Goal: Use online tool/utility: Utilize a website feature to perform a specific function

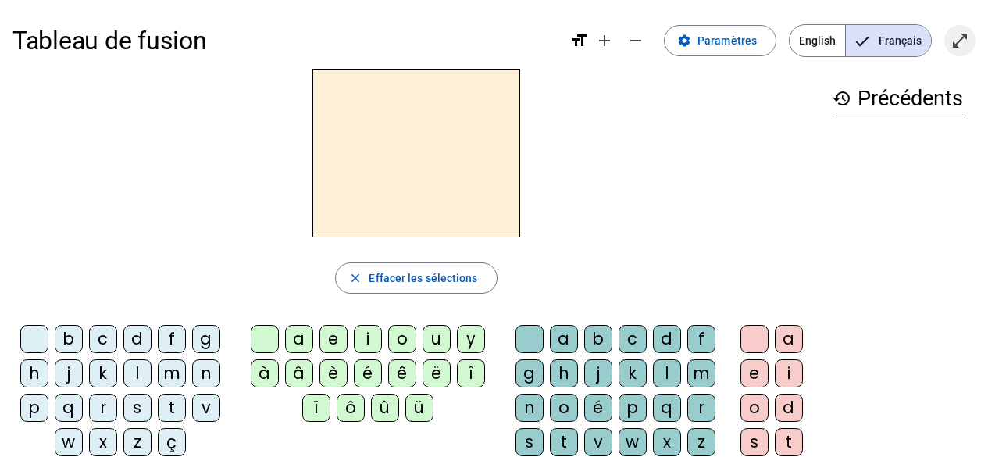
click at [956, 35] on mat-icon "open_in_full" at bounding box center [960, 40] width 19 height 19
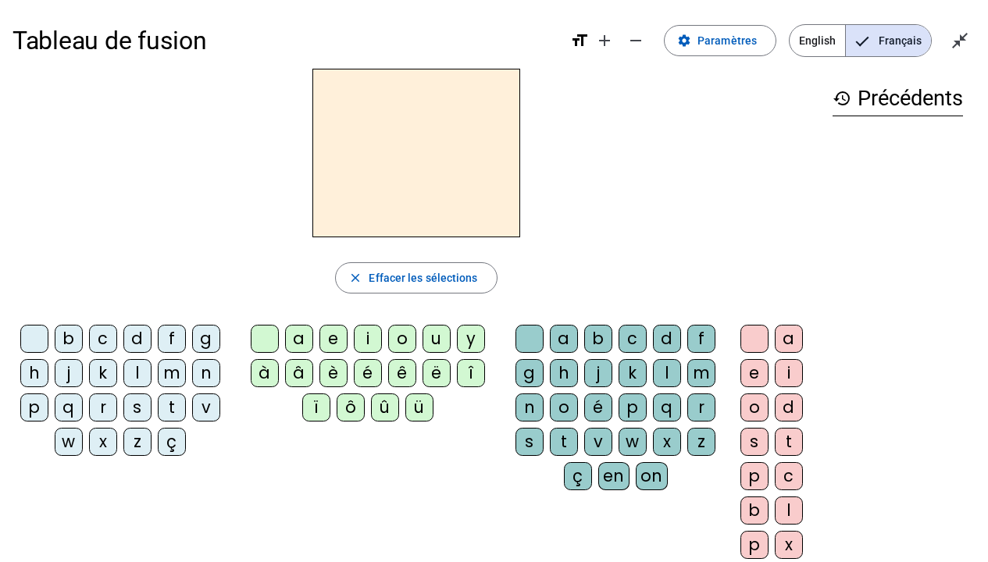
click at [135, 369] on div "l" at bounding box center [137, 373] width 28 height 28
click at [298, 334] on div "a" at bounding box center [299, 339] width 28 height 28
click at [336, 337] on div "e" at bounding box center [334, 339] width 28 height 28
click at [169, 408] on div "t" at bounding box center [172, 408] width 28 height 28
click at [170, 371] on div "m" at bounding box center [172, 373] width 28 height 28
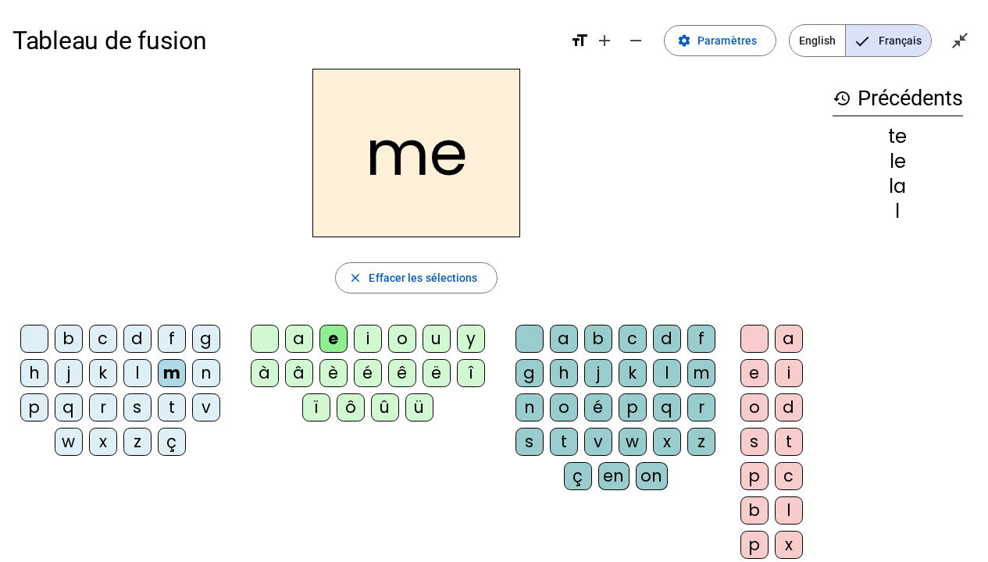
click at [293, 332] on div "a" at bounding box center [299, 339] width 28 height 28
click at [367, 338] on div "i" at bounding box center [368, 339] width 28 height 28
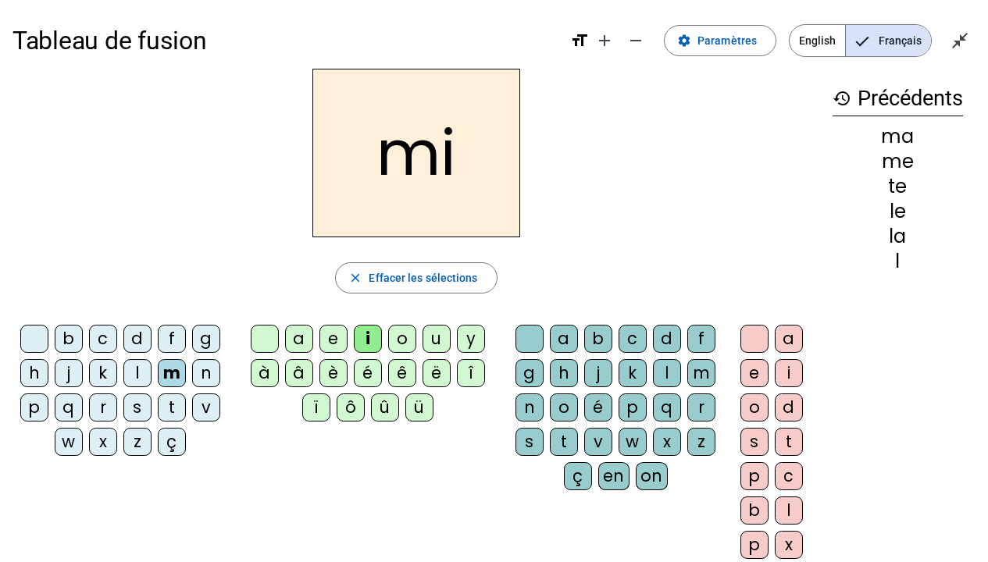
click at [404, 334] on div "o" at bounding box center [402, 339] width 28 height 28
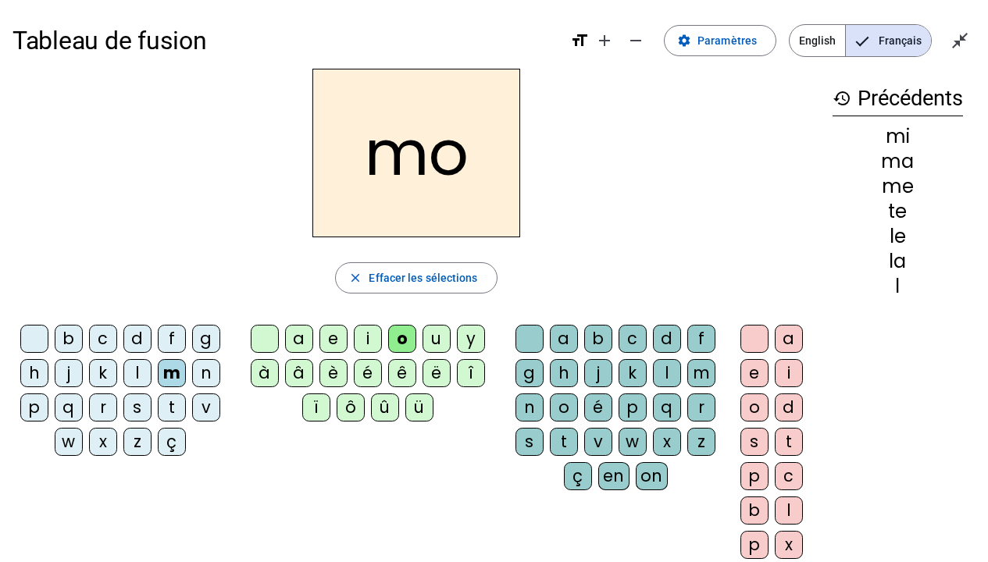
click at [131, 340] on div "d" at bounding box center [137, 339] width 28 height 28
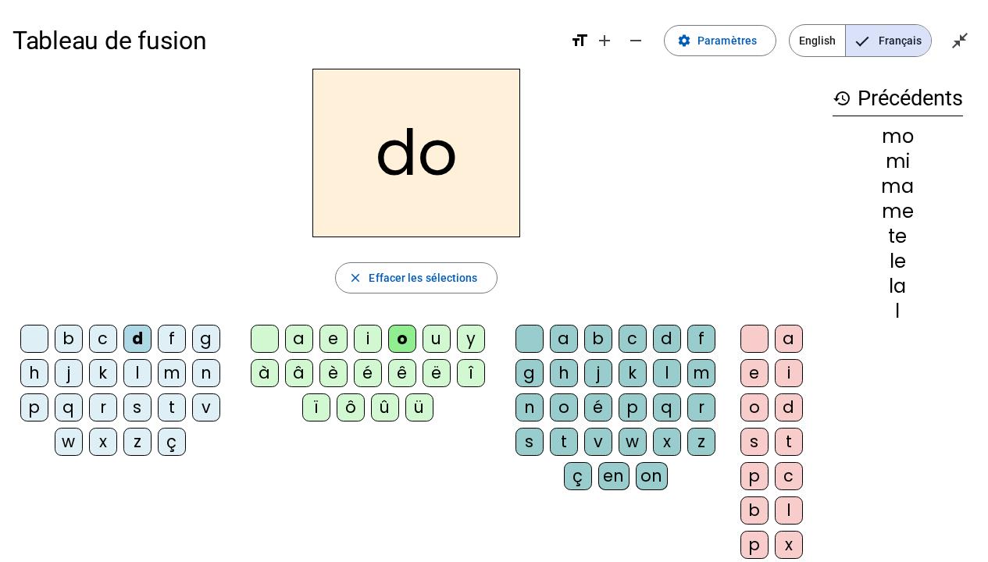
click at [327, 340] on div "e" at bounding box center [334, 339] width 28 height 28
click at [170, 364] on div "m" at bounding box center [172, 373] width 28 height 28
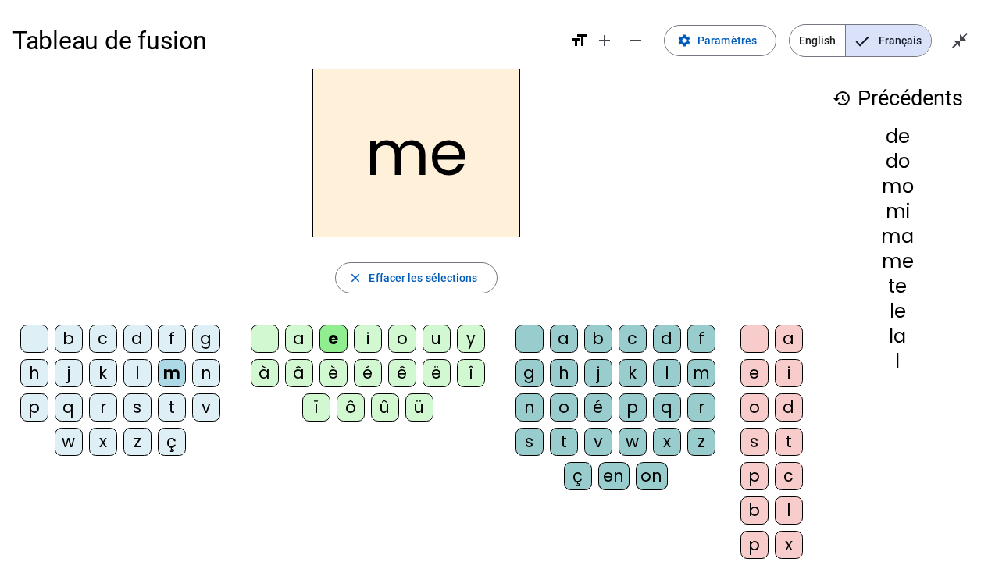
click at [299, 334] on div "a" at bounding box center [299, 339] width 28 height 28
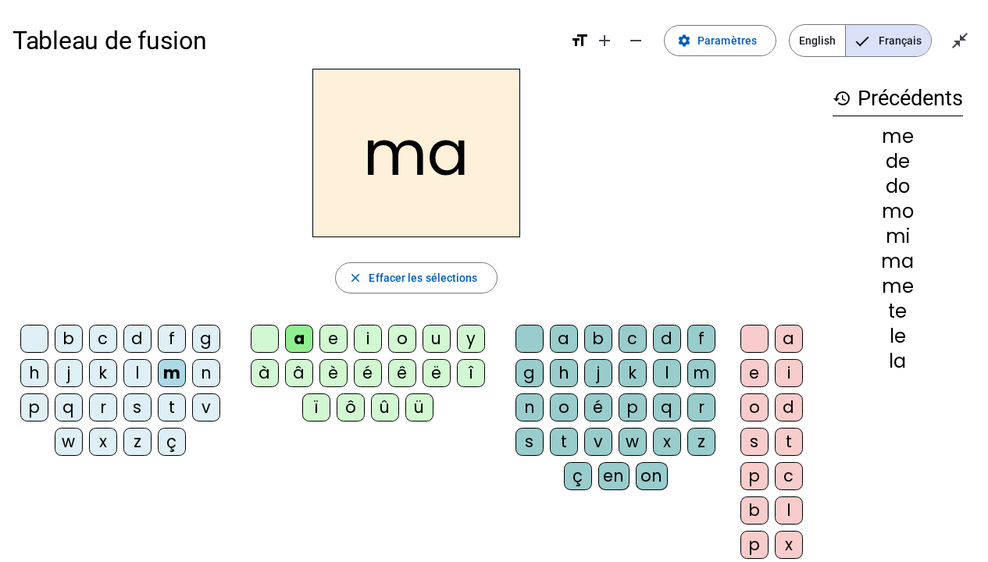
click at [667, 371] on div "l" at bounding box center [667, 373] width 28 height 28
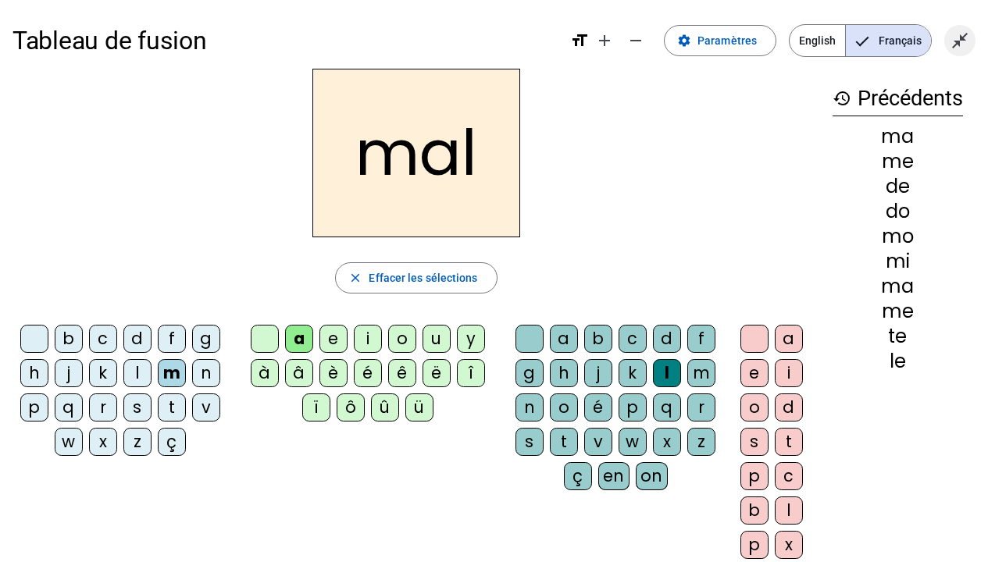
click at [961, 37] on mat-icon "close_fullscreen" at bounding box center [960, 40] width 19 height 19
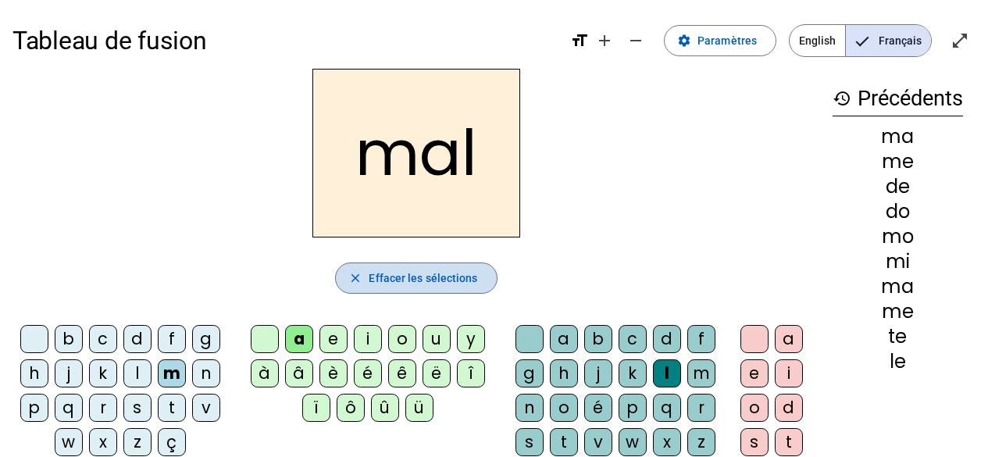
click at [432, 280] on span "Effacer les sélections" at bounding box center [423, 278] width 109 height 19
